Goal: Navigation & Orientation: Understand site structure

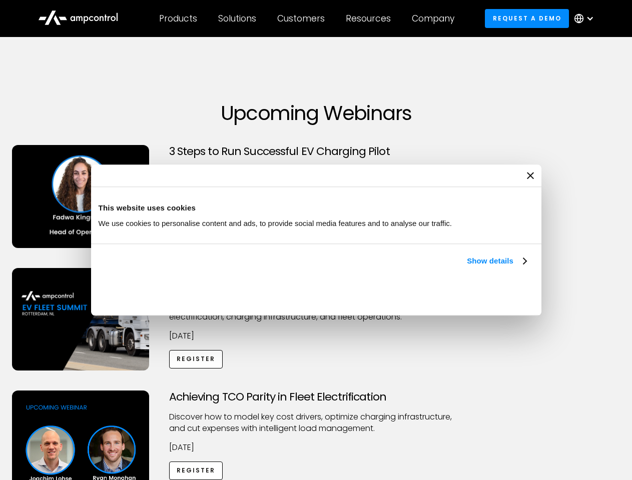
click at [467, 267] on link "Show details" at bounding box center [496, 261] width 59 height 12
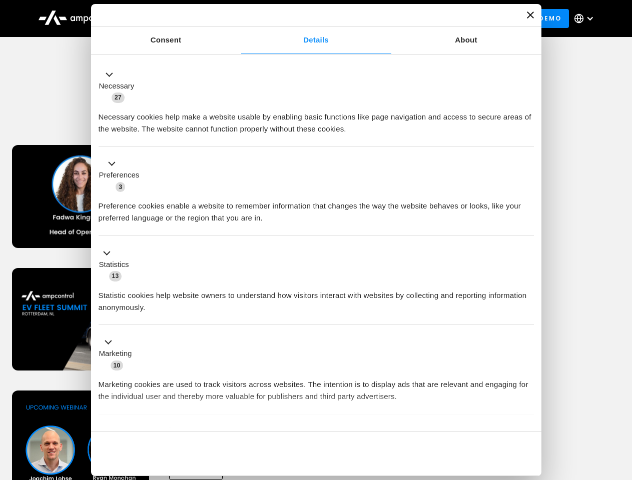
click at [527, 135] on div "Necessary cookies help make a website usable by enabling basic functions like p…" at bounding box center [316, 120] width 435 height 32
click at [621, 403] on div "Achieving TCO Parity in Fleet Electrification Discover how to model key cost dr…" at bounding box center [316, 469] width 629 height 157
click at [308, 19] on div "Customers" at bounding box center [301, 18] width 48 height 11
click at [178, 19] on div "Products" at bounding box center [178, 18] width 38 height 11
click at [238, 19] on div "Solutions" at bounding box center [237, 18] width 38 height 11
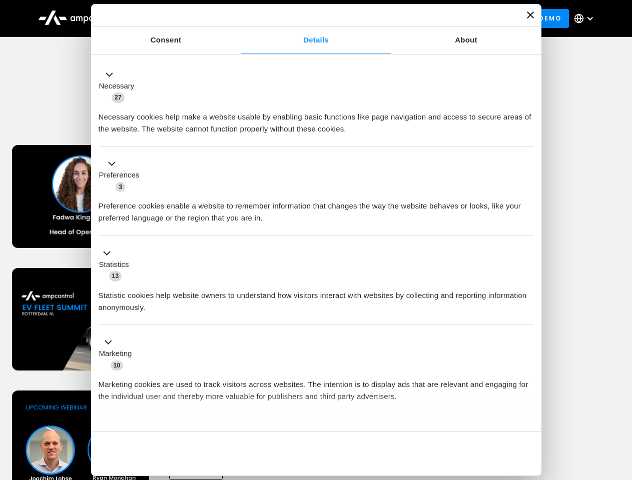
click at [303, 19] on div "Customers" at bounding box center [301, 18] width 48 height 11
click at [370, 19] on div "Resources" at bounding box center [368, 18] width 45 height 11
click at [436, 19] on div "Company" at bounding box center [433, 18] width 43 height 11
click at [587, 19] on div at bounding box center [590, 19] width 8 height 8
